Goal: Task Accomplishment & Management: Use online tool/utility

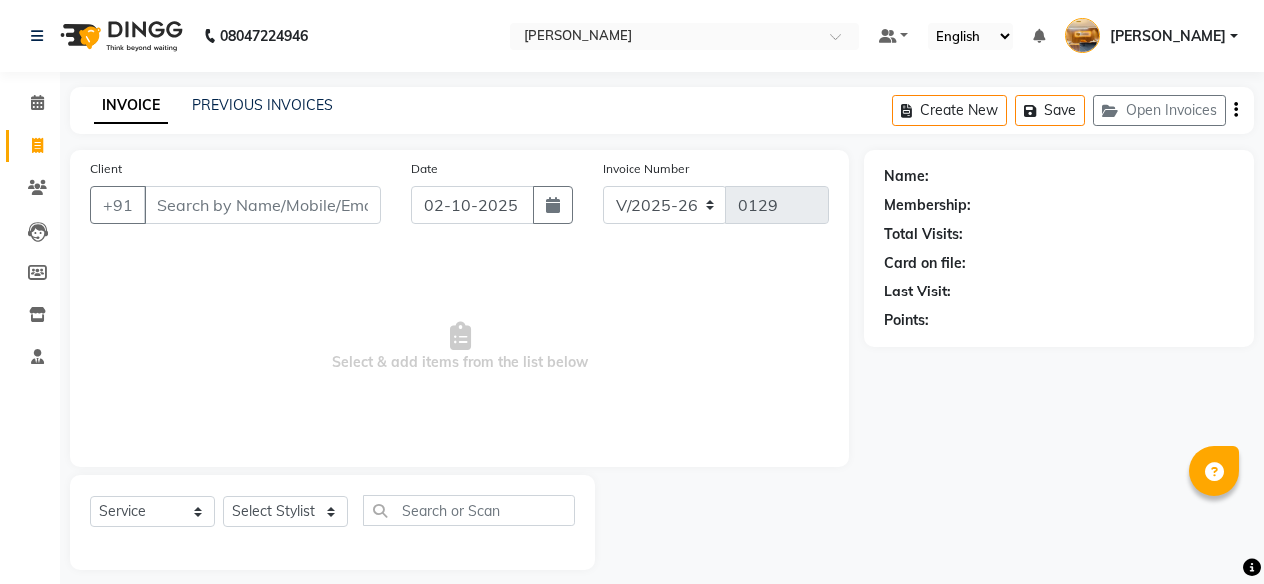
select select "7913"
select select "service"
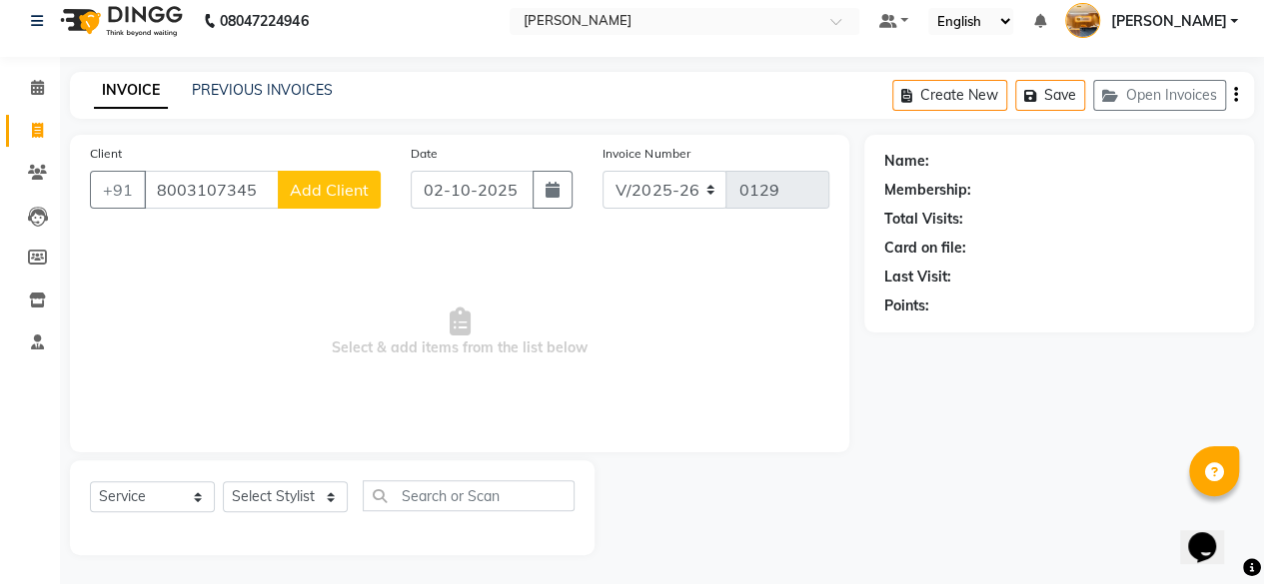
type input "8003107345"
click at [339, 191] on span "Add Client" at bounding box center [329, 190] width 79 height 20
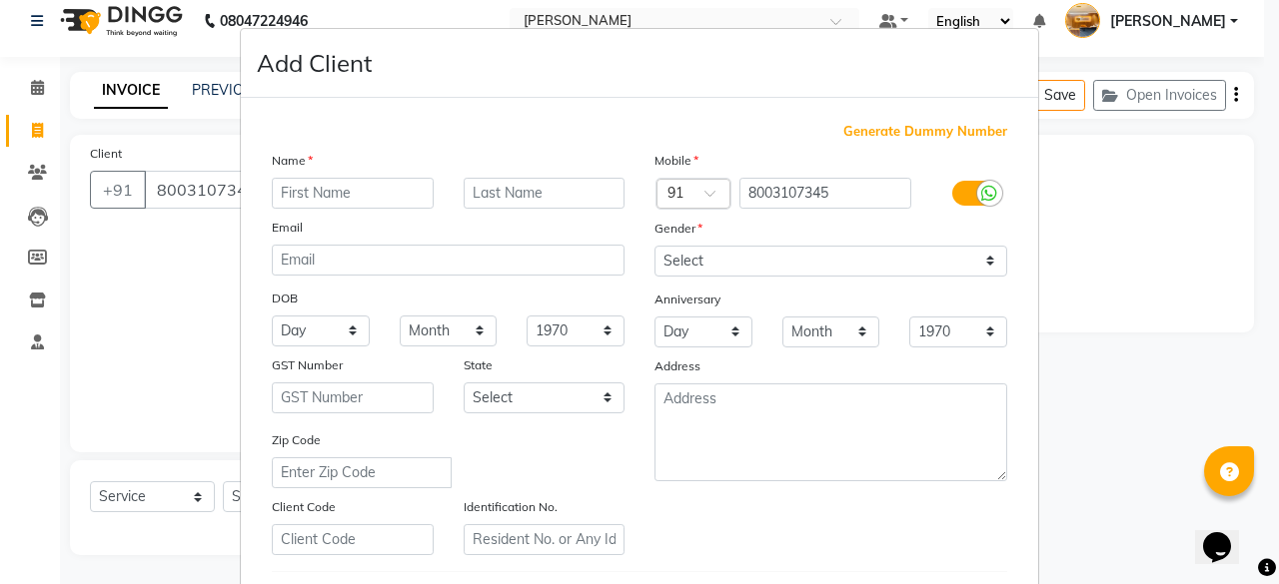
click at [339, 191] on input "text" at bounding box center [353, 193] width 162 height 31
type input "sweety"
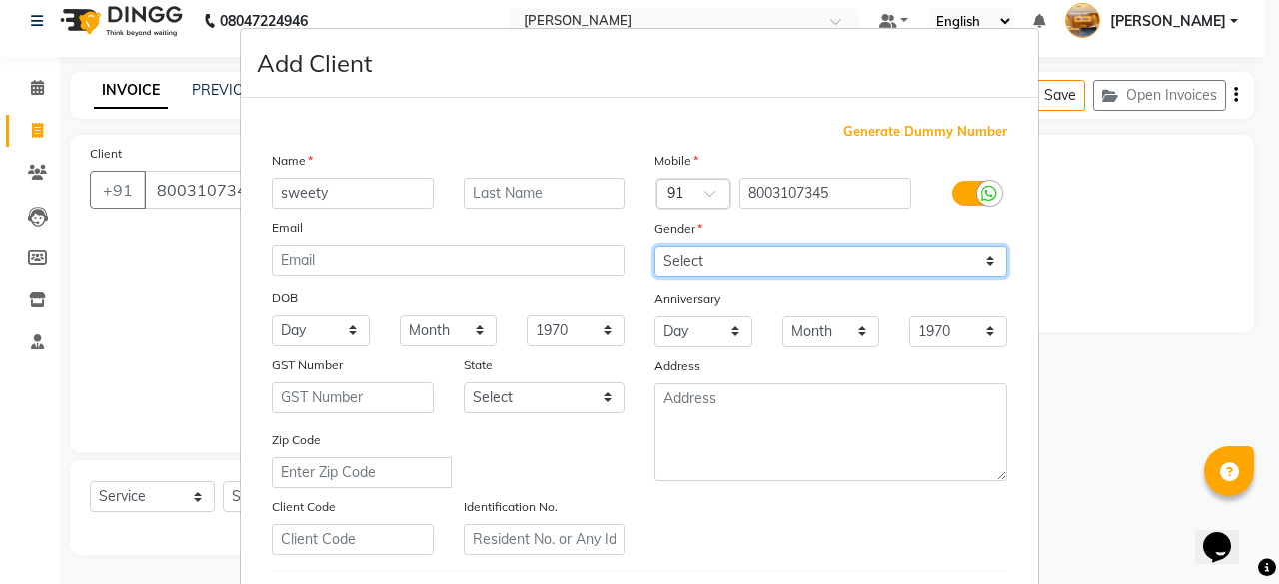
click at [724, 258] on select "Select [DEMOGRAPHIC_DATA] [DEMOGRAPHIC_DATA] Other Prefer Not To Say" at bounding box center [830, 261] width 353 height 31
select select "[DEMOGRAPHIC_DATA]"
click at [654, 246] on select "Select [DEMOGRAPHIC_DATA] [DEMOGRAPHIC_DATA] Other Prefer Not To Say" at bounding box center [830, 261] width 353 height 31
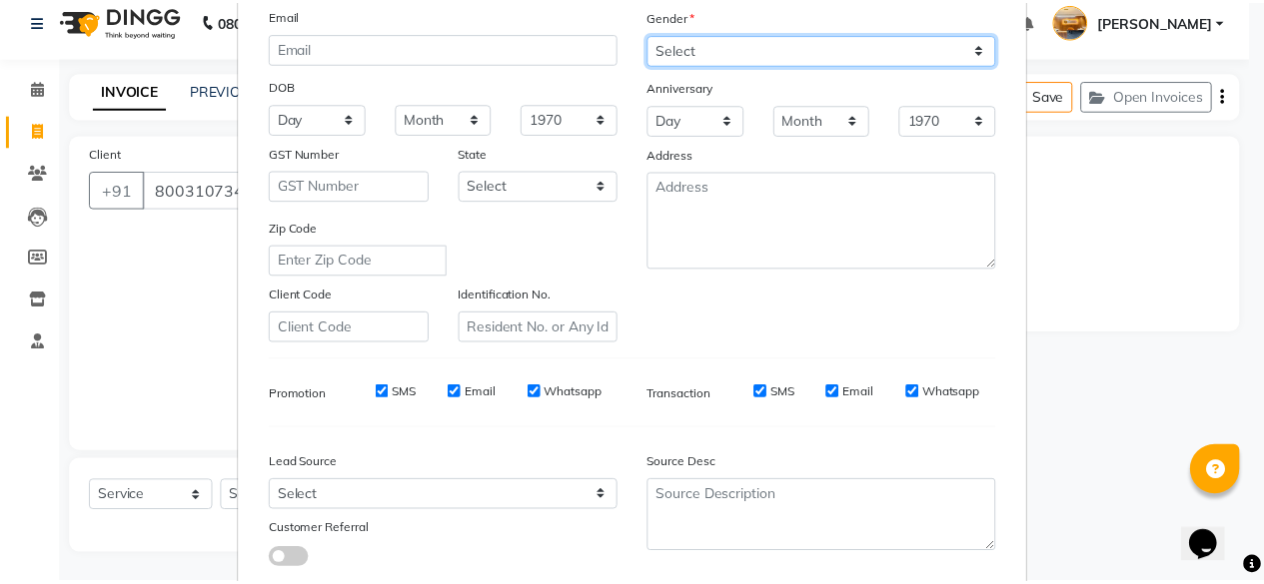
scroll to position [334, 0]
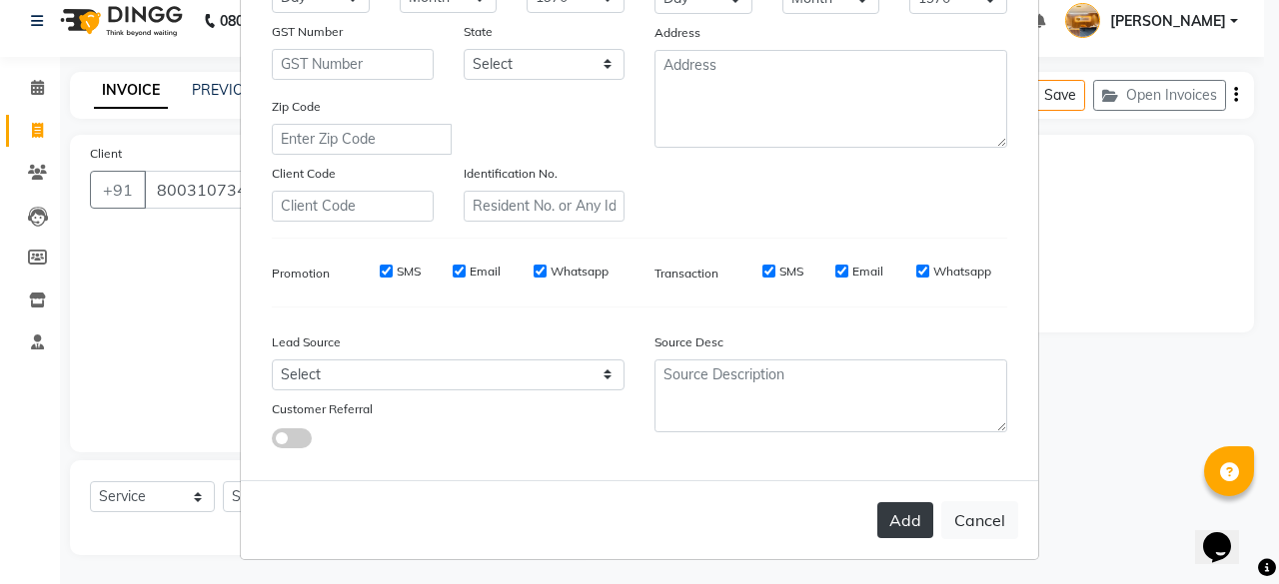
click at [909, 523] on button "Add" at bounding box center [905, 520] width 56 height 36
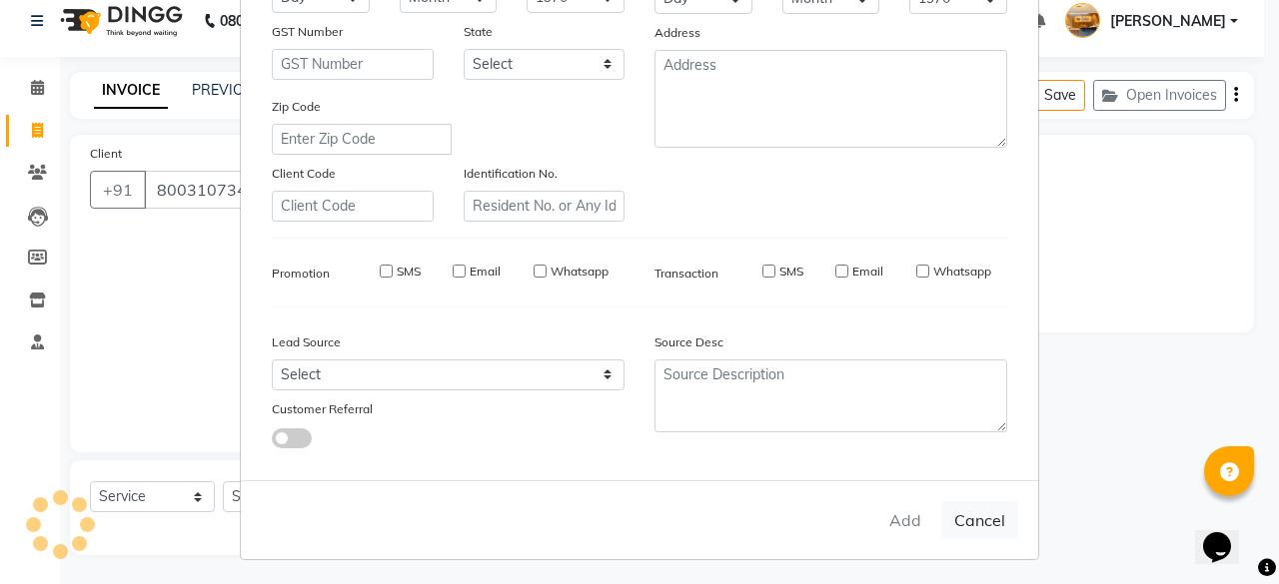
type input "80******45"
select select
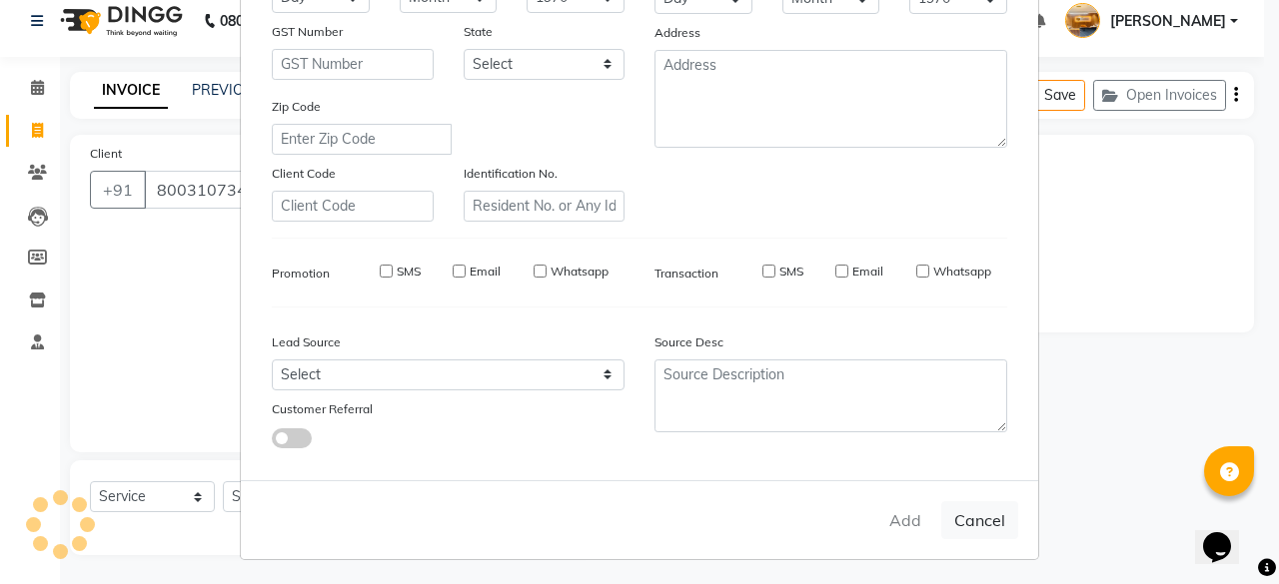
select select
checkbox input "false"
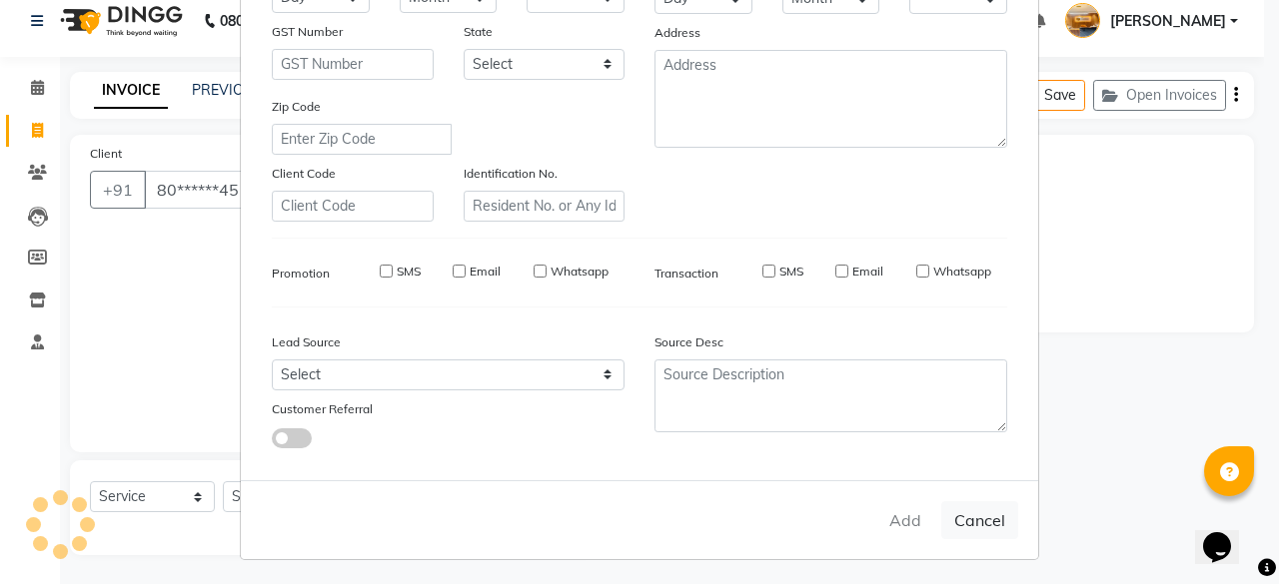
checkbox input "false"
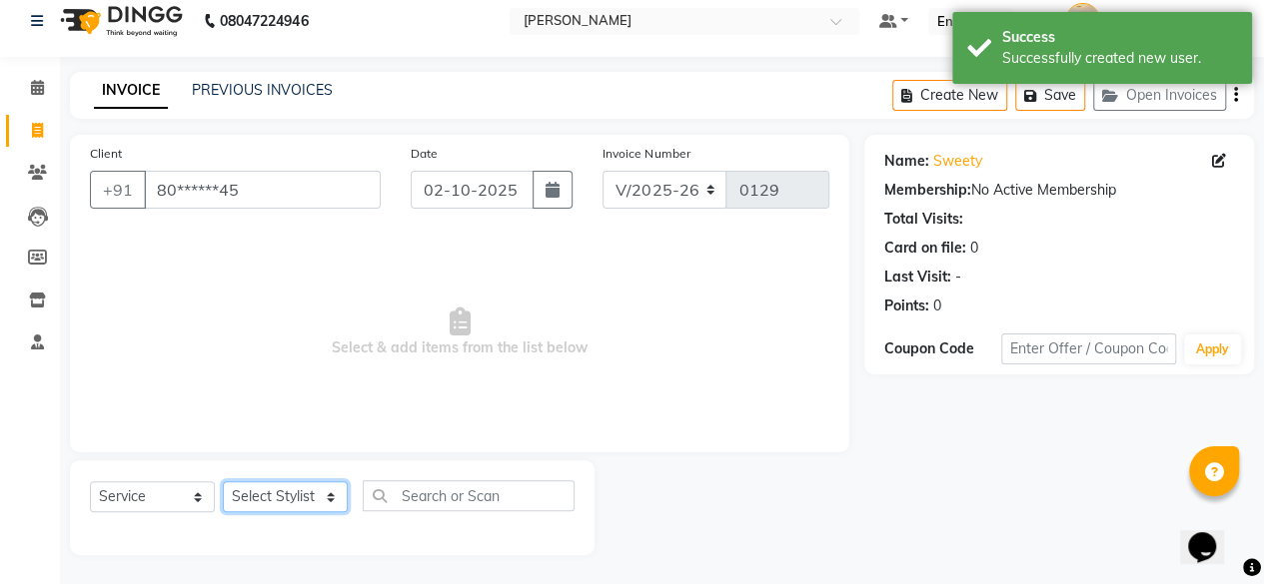
click at [308, 497] on select "Select Stylist [PERSON_NAME] manju [PERSON_NAME] ⁠[PERSON_NAME] MAM [PERSON_NAM…" at bounding box center [285, 496] width 125 height 31
select select "77362"
click at [223, 481] on select "Select Stylist [PERSON_NAME] manju [PERSON_NAME] ⁠[PERSON_NAME] MAM [PERSON_NAM…" at bounding box center [285, 496] width 125 height 31
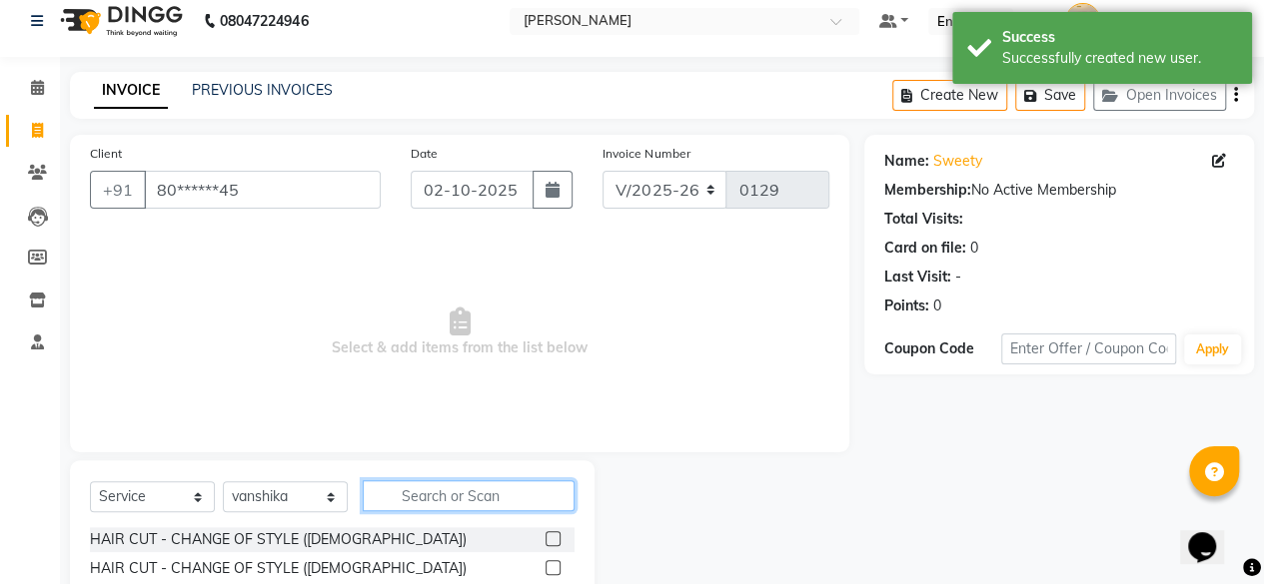
click at [459, 487] on input "text" at bounding box center [469, 495] width 212 height 31
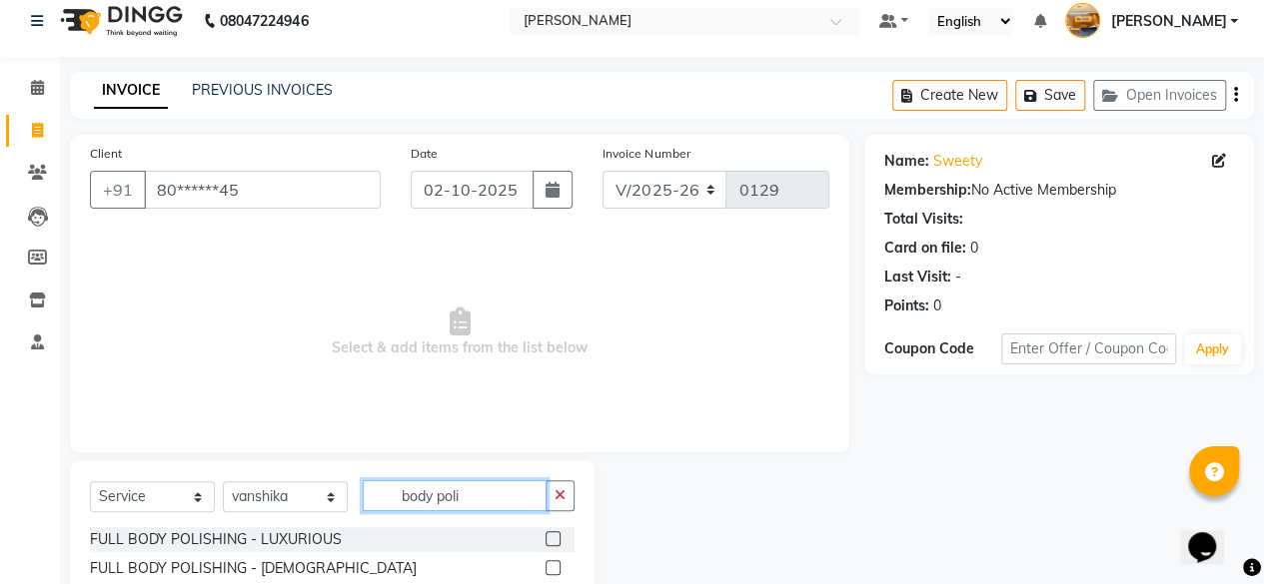
scroll to position [73, 0]
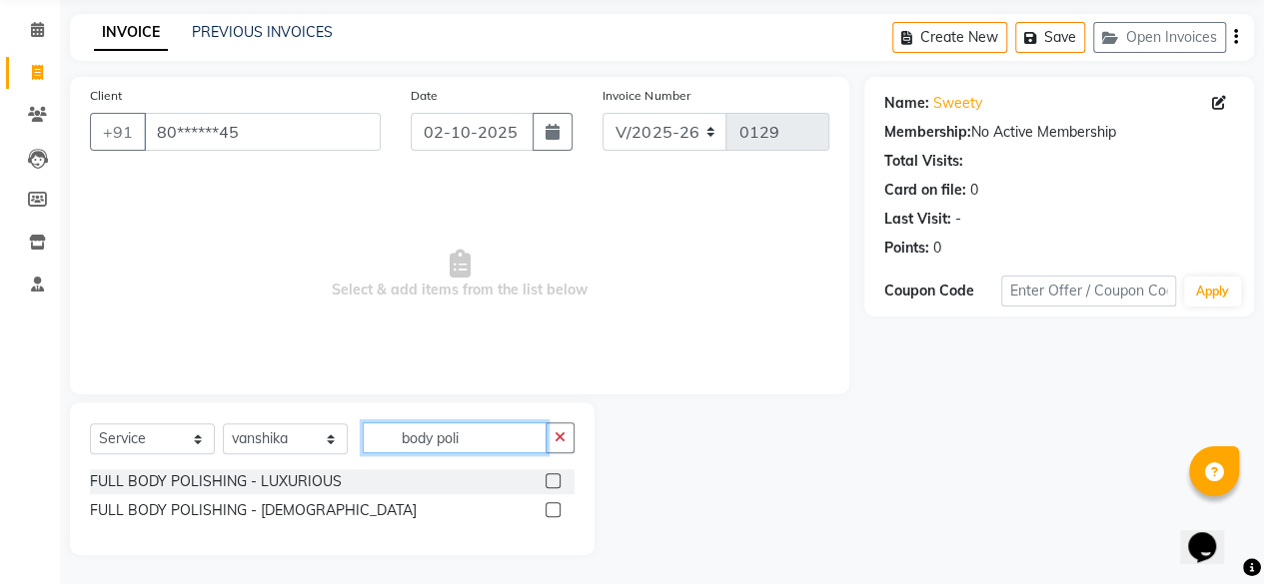
type input "body poli"
click at [558, 479] on label at bounding box center [552, 480] width 15 height 15
click at [558, 479] on input "checkbox" at bounding box center [551, 481] width 13 height 13
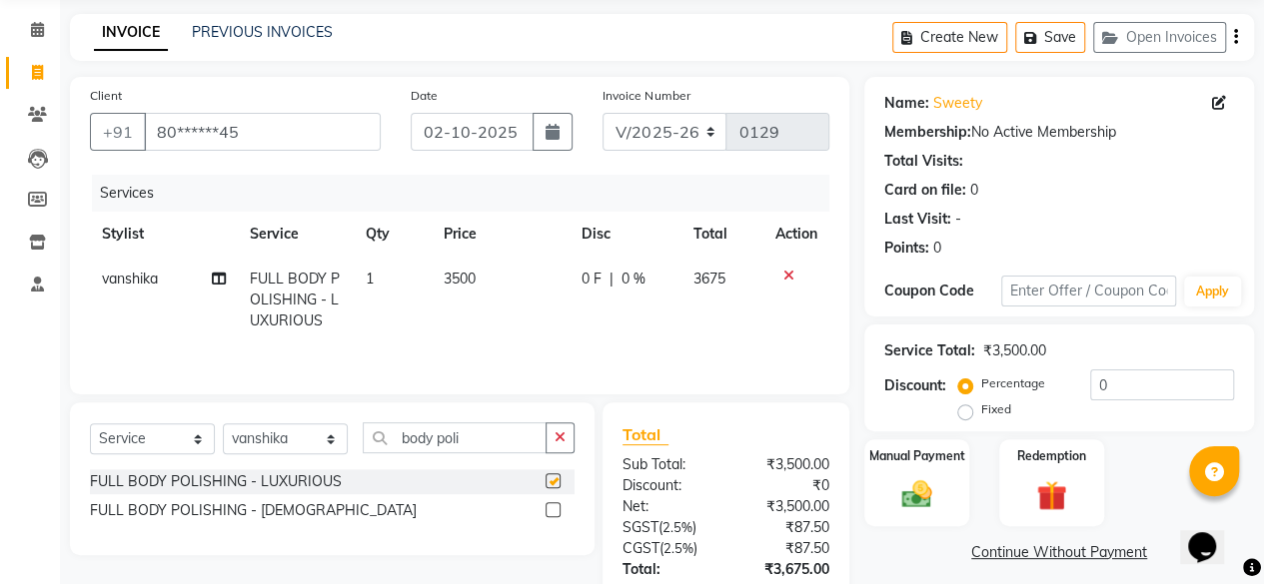
checkbox input "false"
click at [488, 286] on td "3500" at bounding box center [501, 300] width 138 height 87
select select "77362"
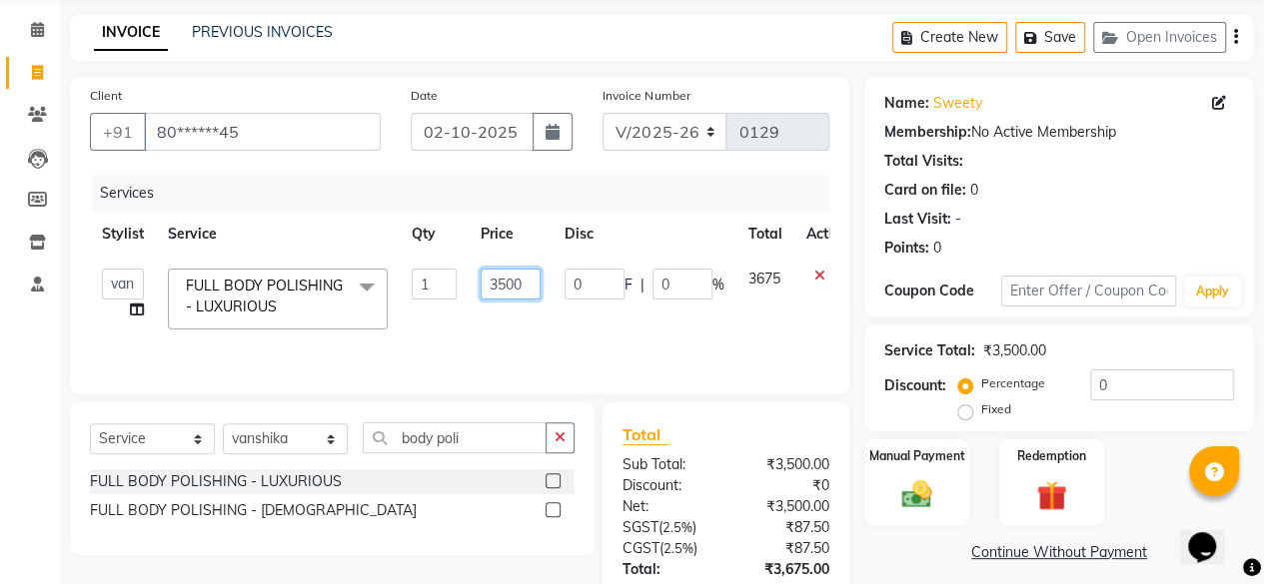
click at [523, 283] on input "3500" at bounding box center [510, 284] width 60 height 31
type input "3"
type input "2400"
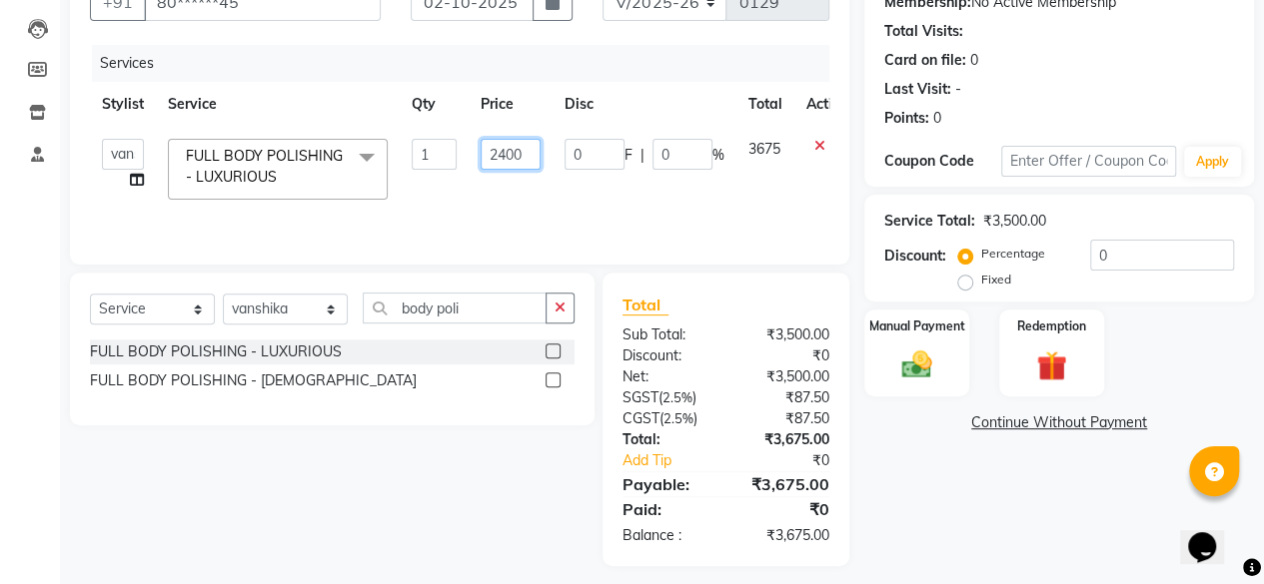
scroll to position [213, 0]
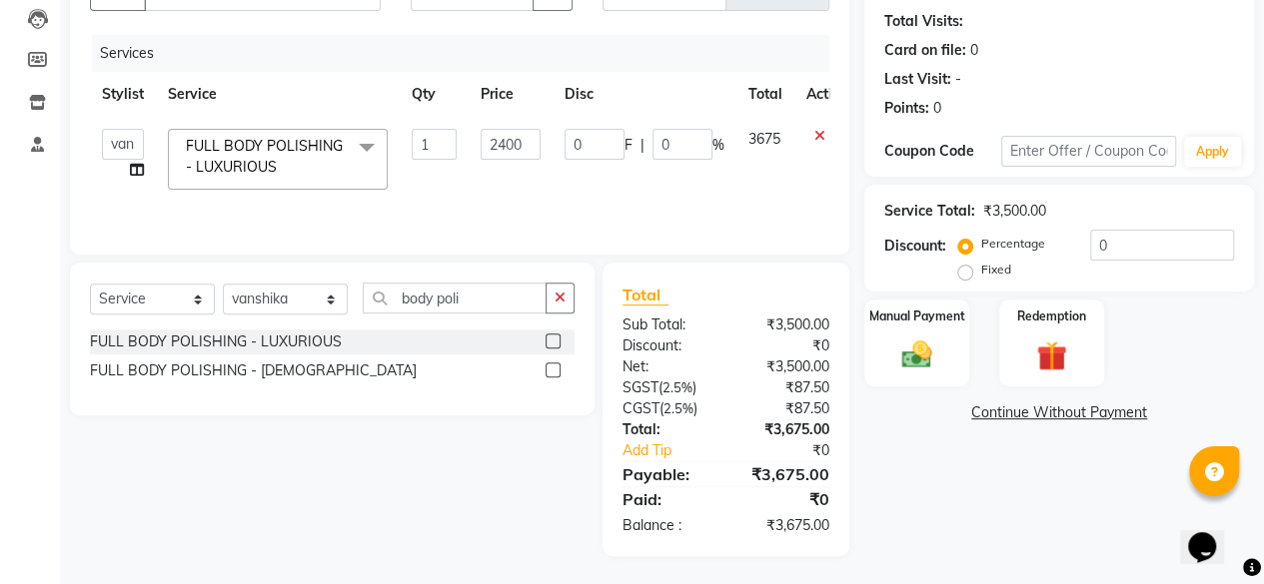
click at [955, 539] on div "Name: Sweety Membership: No Active Membership Total Visits: Card on file: 0 Las…" at bounding box center [1066, 246] width 405 height 619
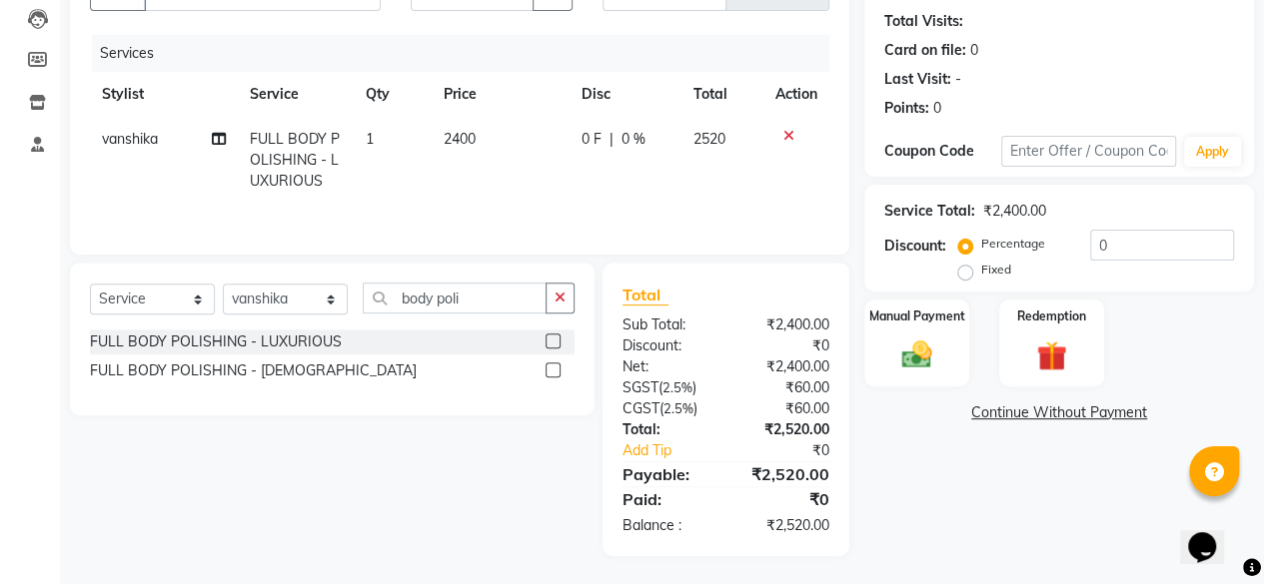
scroll to position [0, 0]
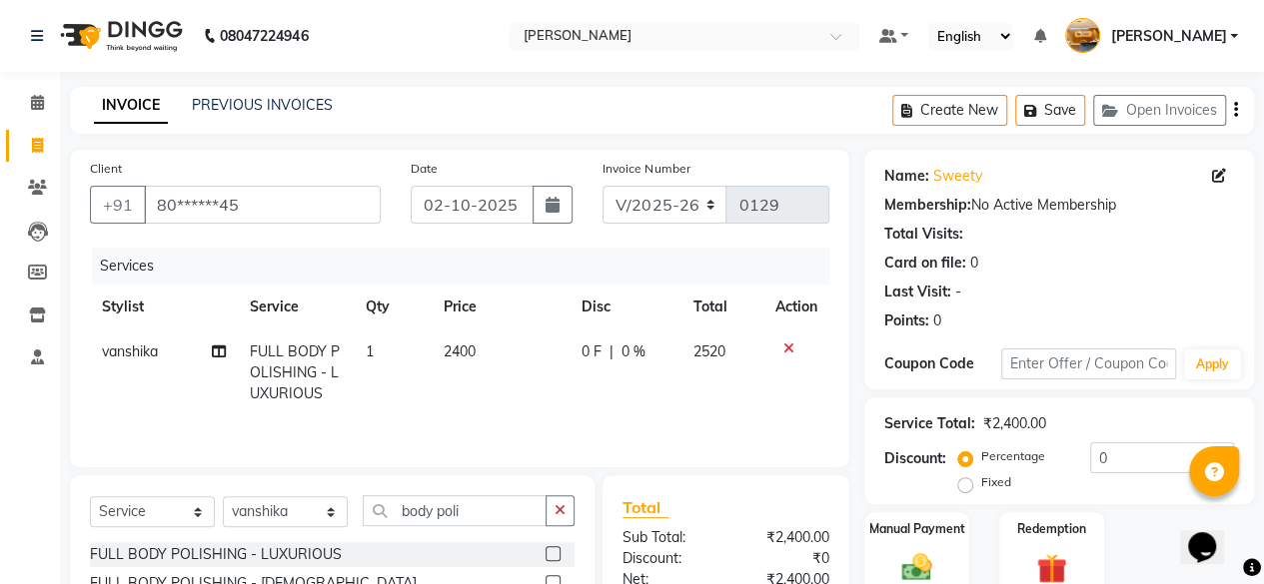
click at [1236, 111] on icon "button" at bounding box center [1236, 110] width 4 height 1
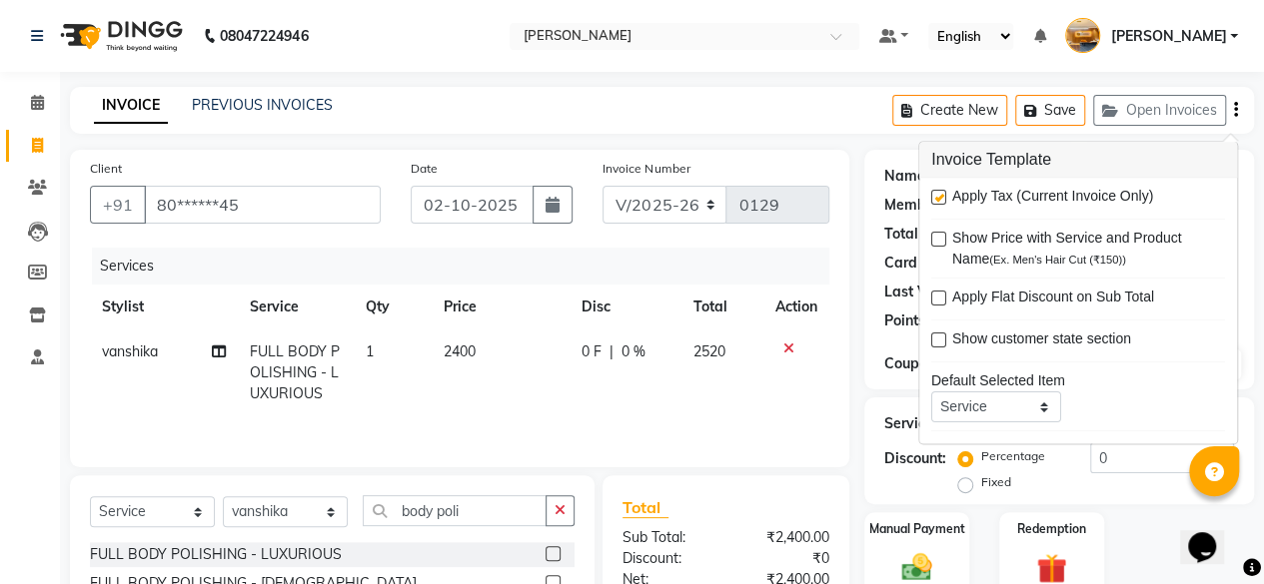
click at [938, 197] on label at bounding box center [938, 198] width 15 height 15
click at [938, 197] on input "checkbox" at bounding box center [937, 199] width 13 height 13
checkbox input "false"
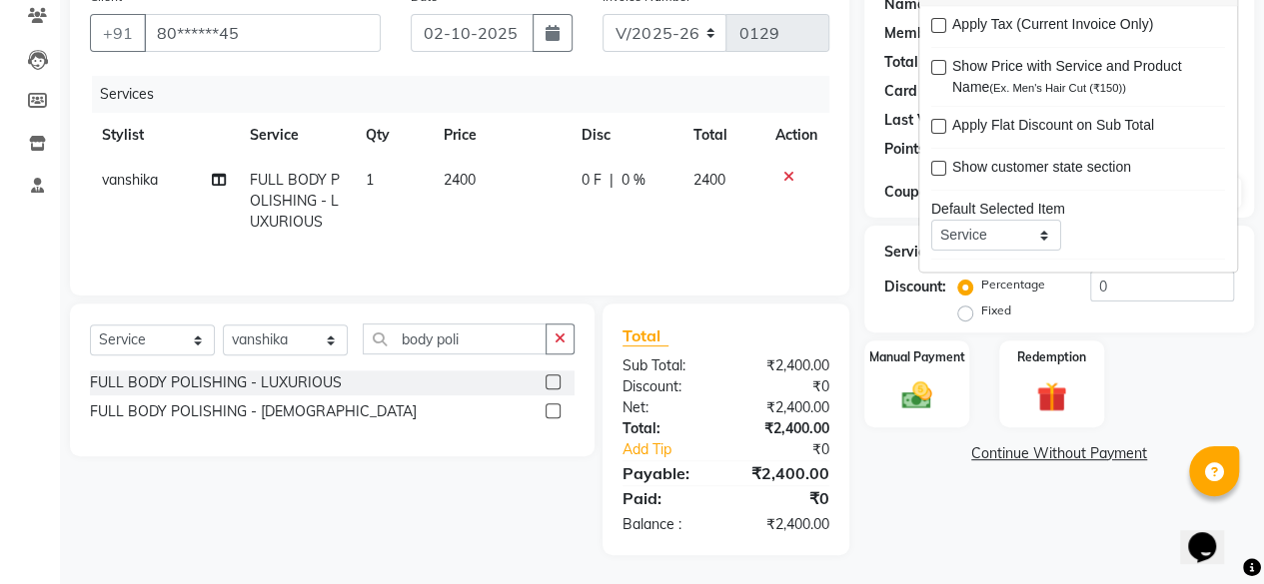
click at [1019, 523] on div "Name: Sweety Membership: No Active Membership Total Visits: Card on file: 0 Las…" at bounding box center [1066, 266] width 405 height 577
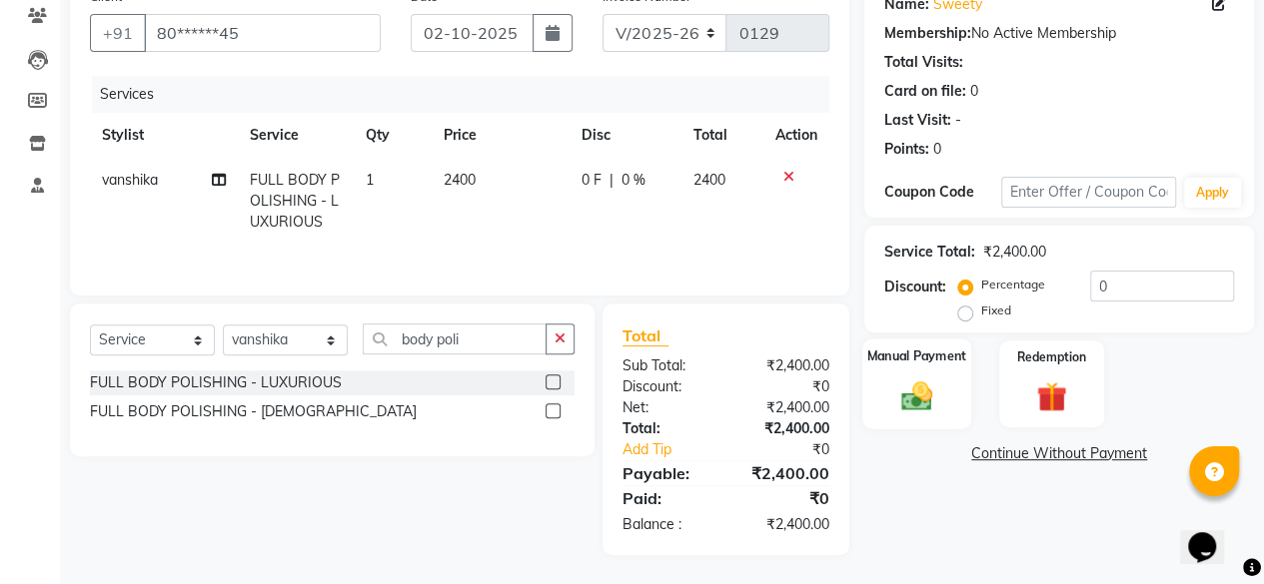
click at [932, 397] on img at bounding box center [916, 396] width 51 height 36
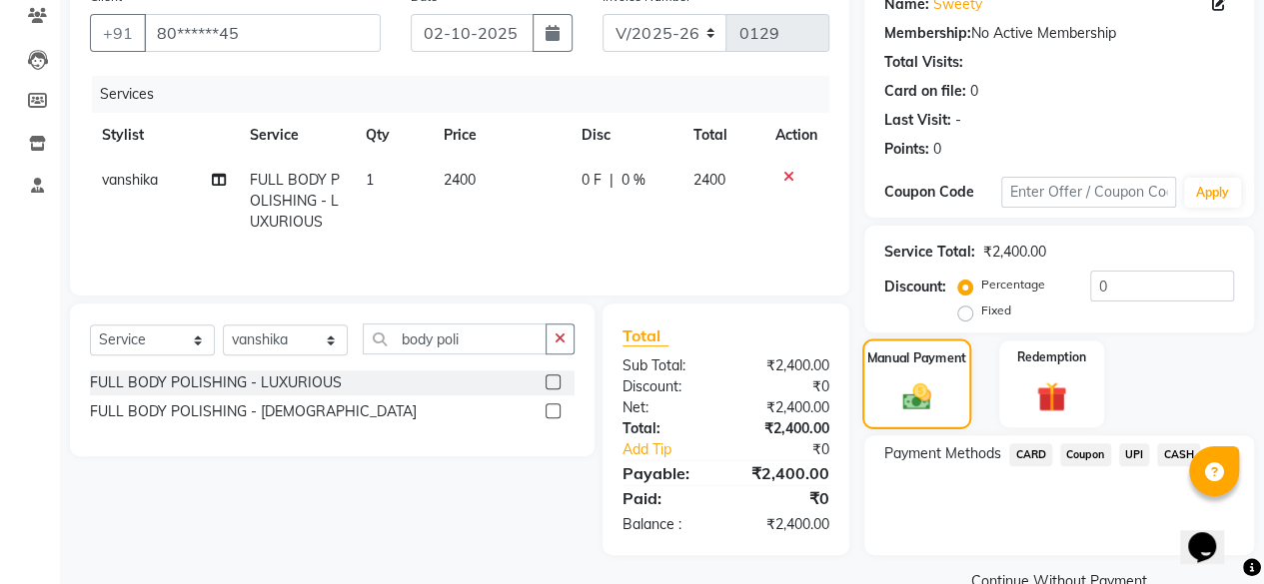
scroll to position [213, 0]
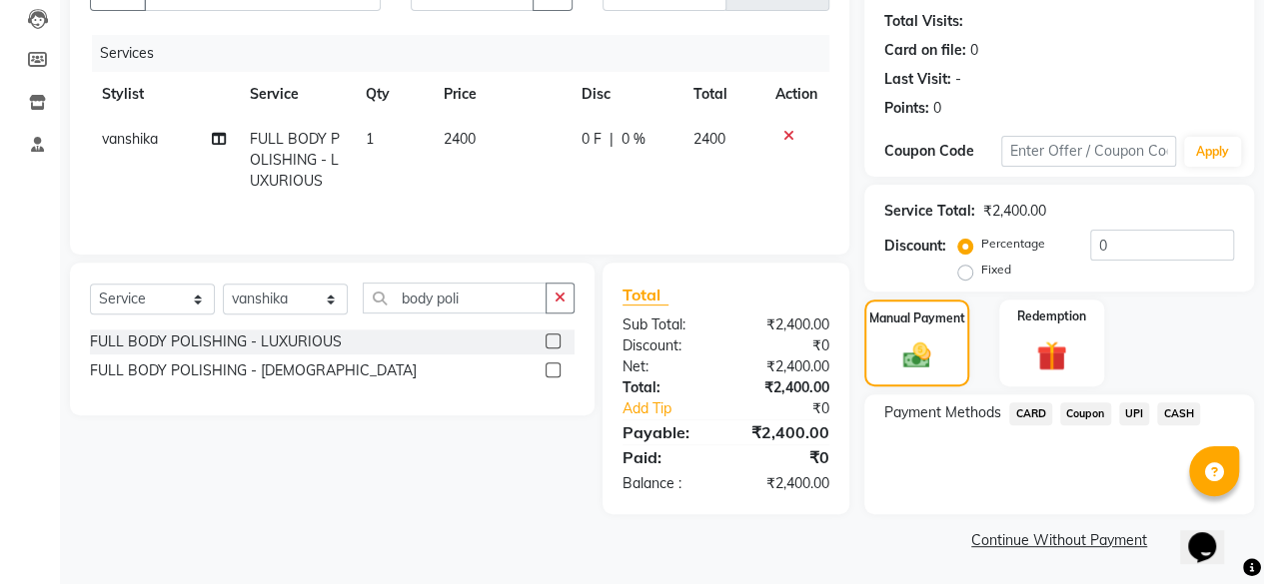
click at [1181, 417] on span "CASH" at bounding box center [1178, 414] width 43 height 23
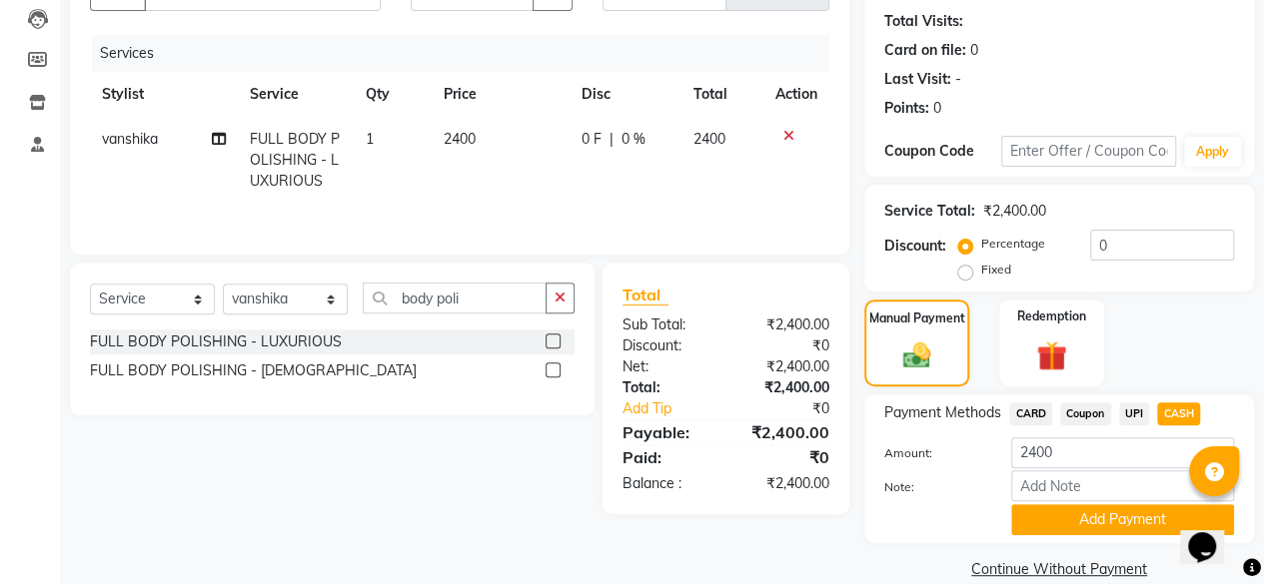
scroll to position [242, 0]
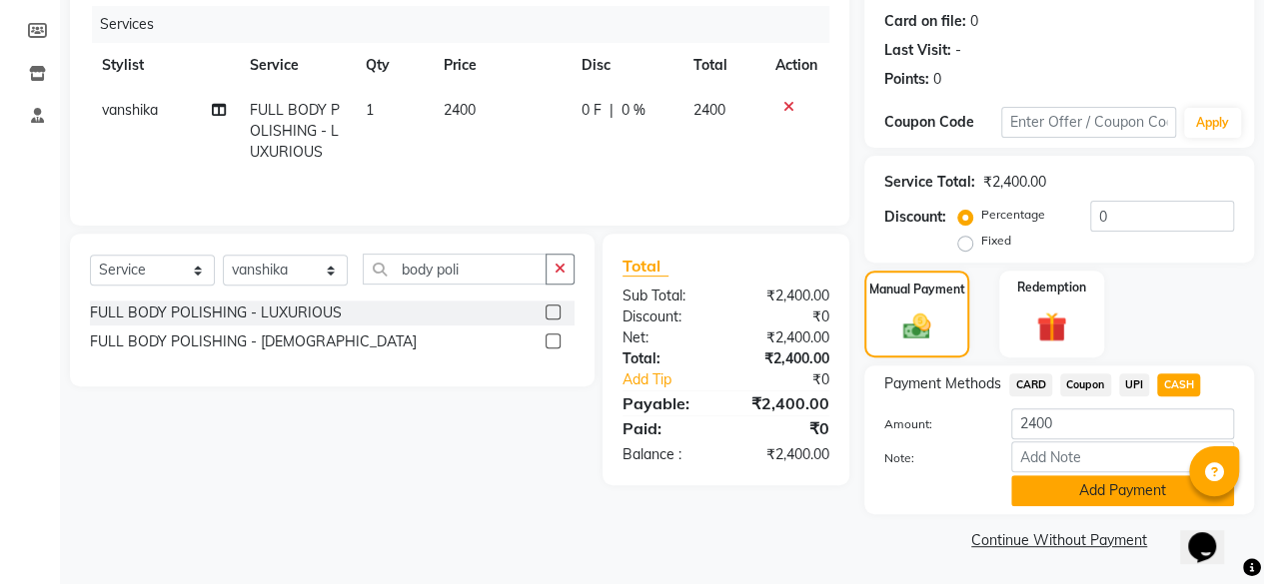
click at [1138, 495] on button "Add Payment" at bounding box center [1122, 490] width 223 height 31
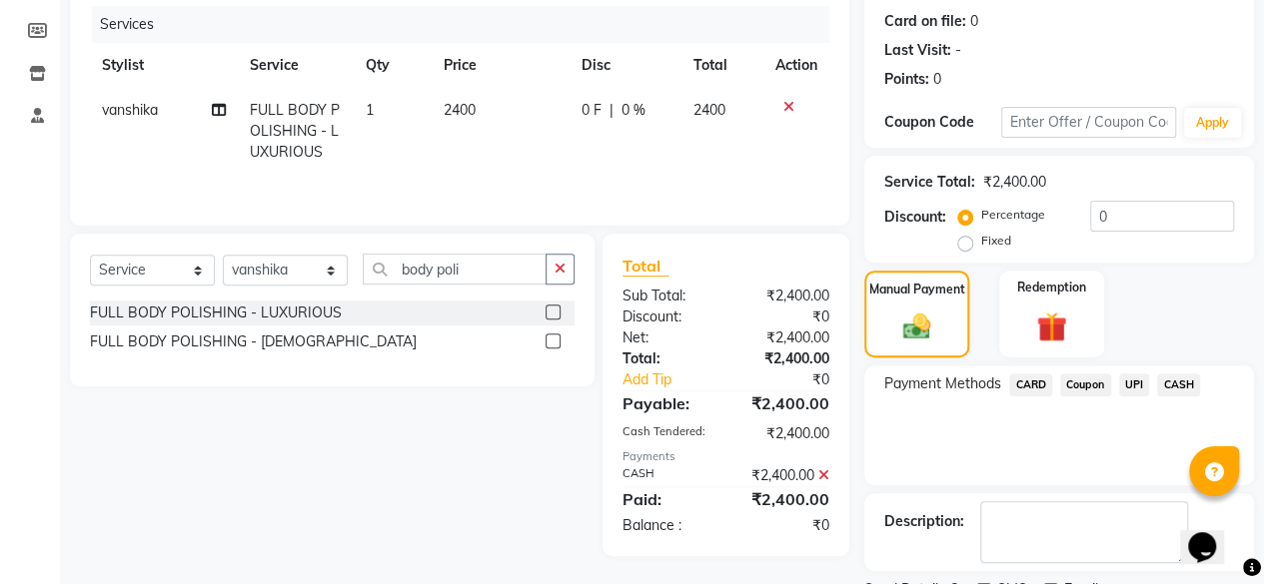
scroll to position [324, 0]
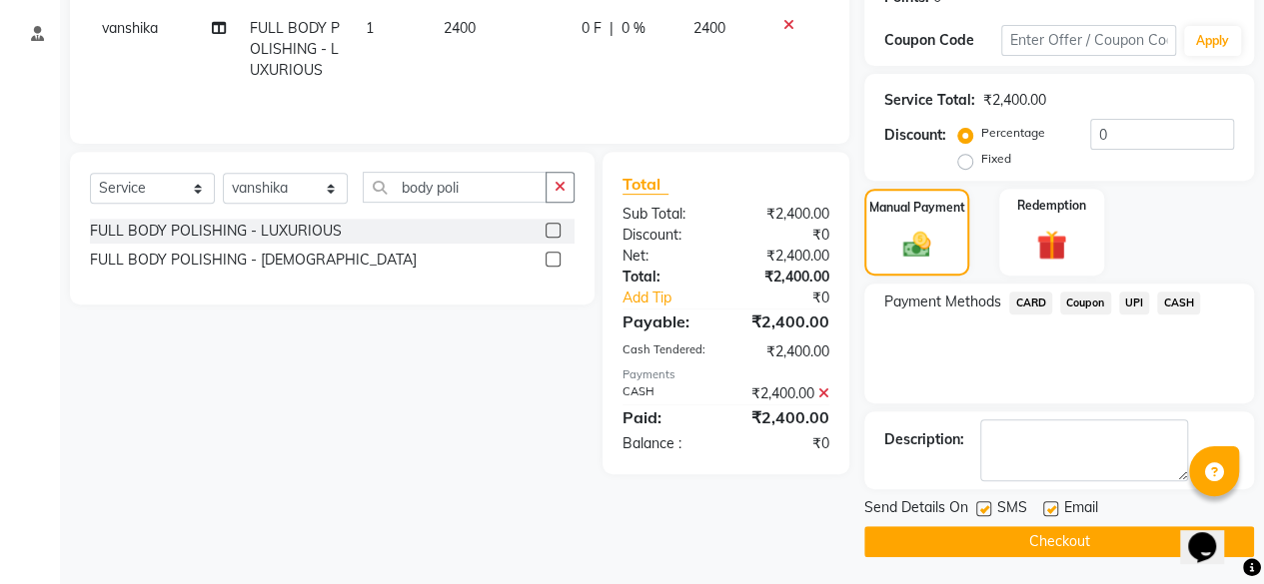
click at [1127, 548] on button "Checkout" at bounding box center [1059, 541] width 390 height 31
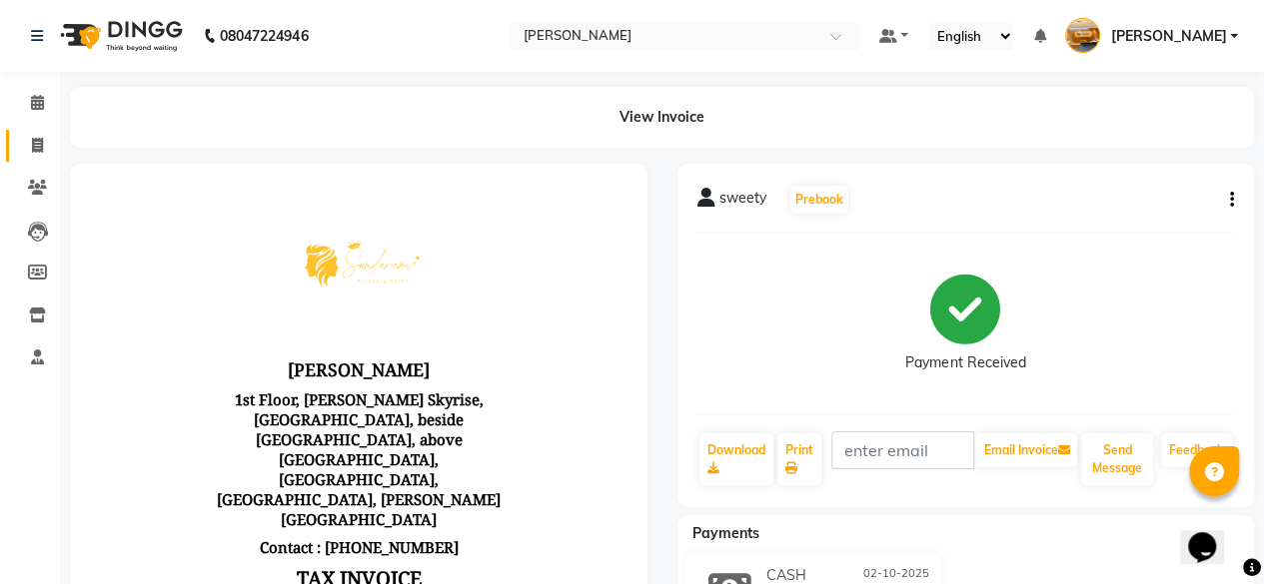
click at [37, 146] on icon at bounding box center [37, 145] width 11 height 15
select select "service"
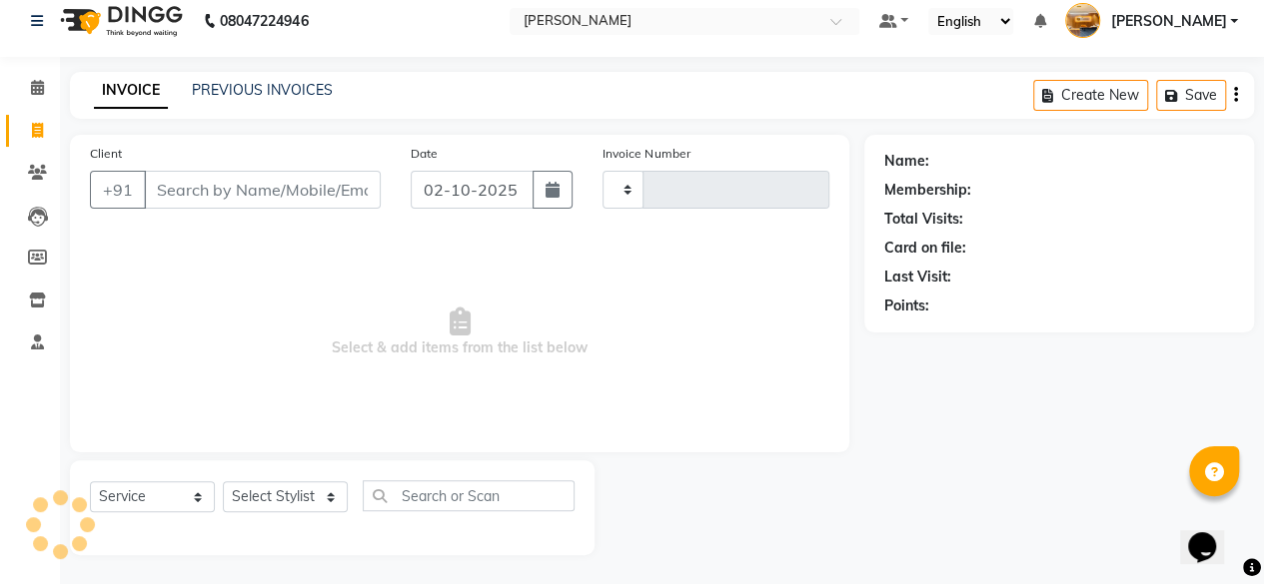
type input "0130"
select select "7913"
